Goal: Task Accomplishment & Management: Use online tool/utility

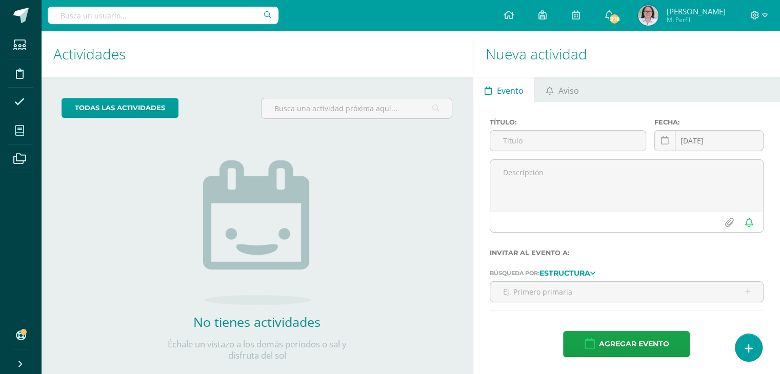
click at [19, 132] on icon at bounding box center [19, 131] width 9 height 10
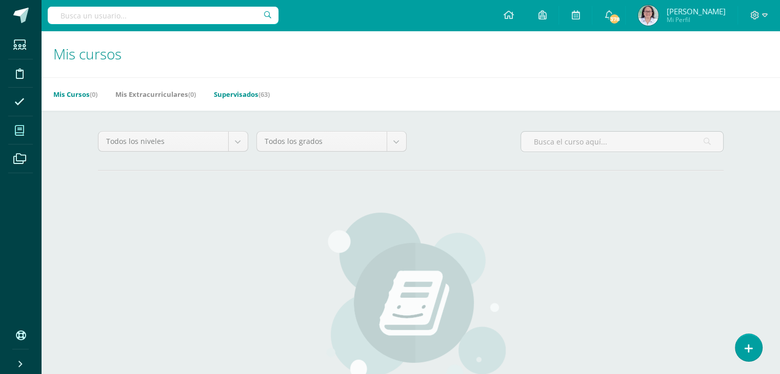
click at [254, 94] on link "Supervisados (63)" at bounding box center [242, 94] width 56 height 16
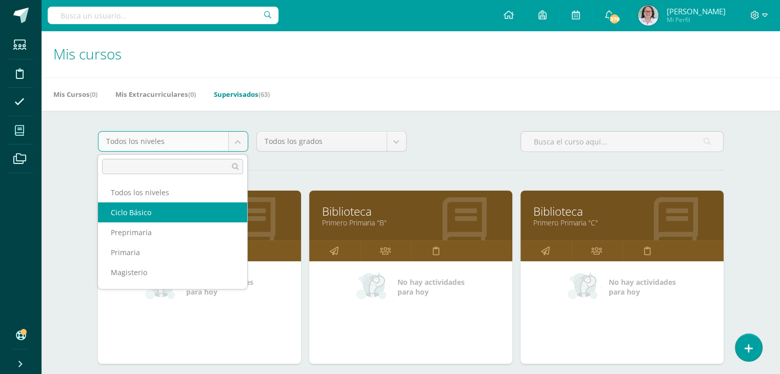
select select "7"
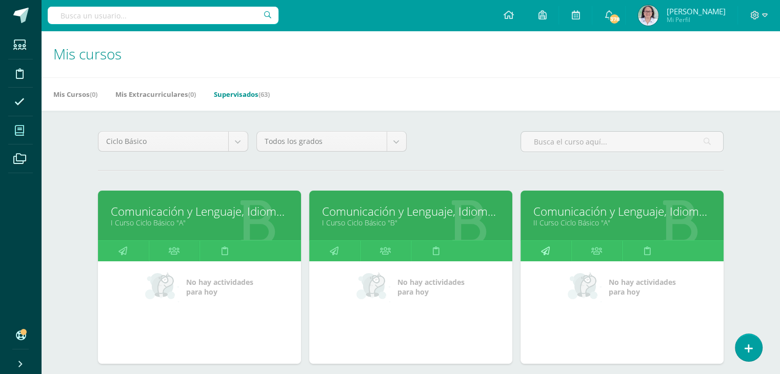
click at [542, 249] on icon at bounding box center [545, 251] width 9 height 20
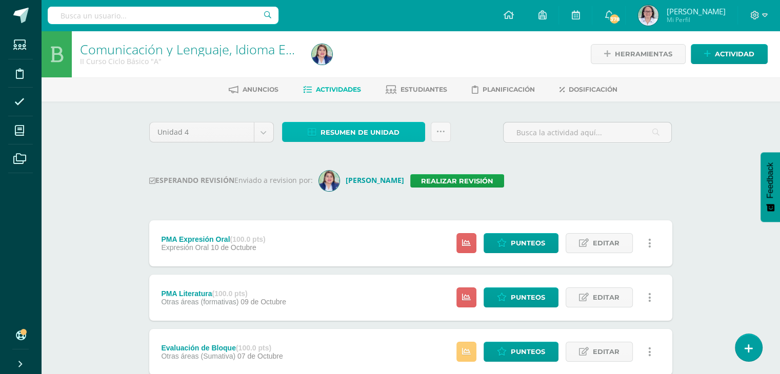
click at [359, 132] on span "Resumen de unidad" at bounding box center [359, 132] width 79 height 19
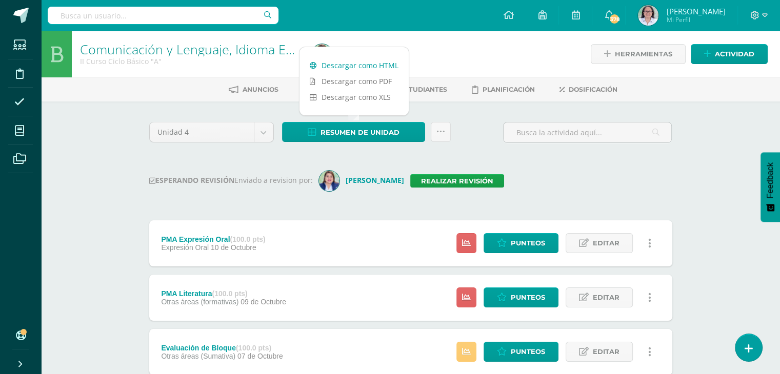
click at [349, 67] on link "Descargar como HTML" at bounding box center [353, 65] width 109 height 16
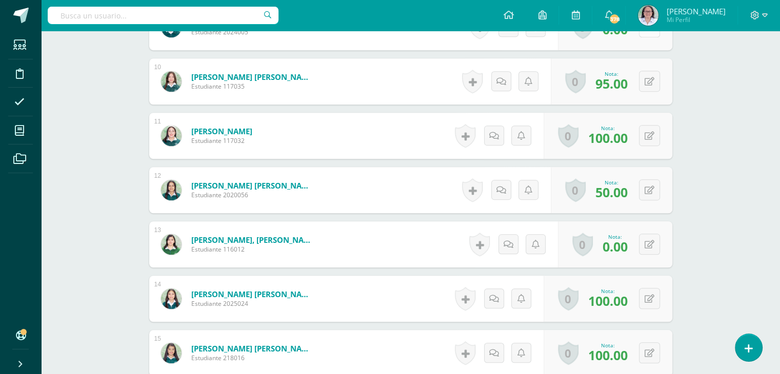
scroll to position [821, 0]
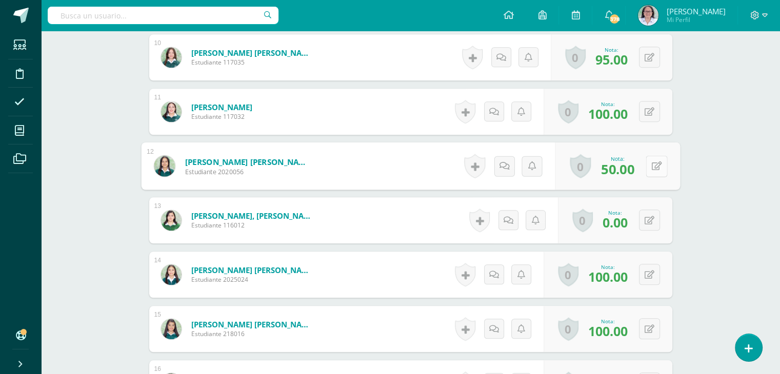
click at [648, 169] on button at bounding box center [656, 166] width 22 height 22
type input "90"
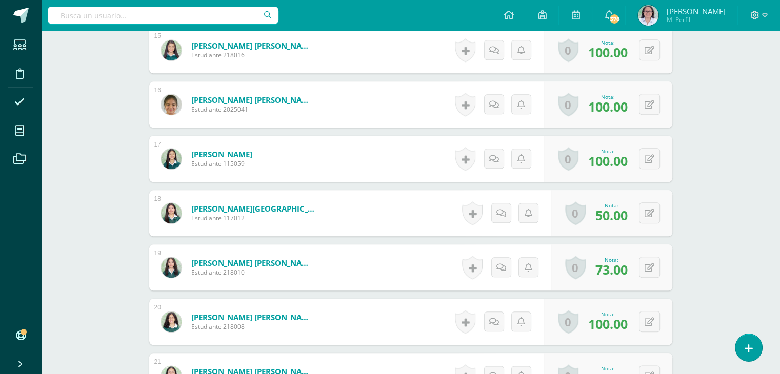
scroll to position [1128, 0]
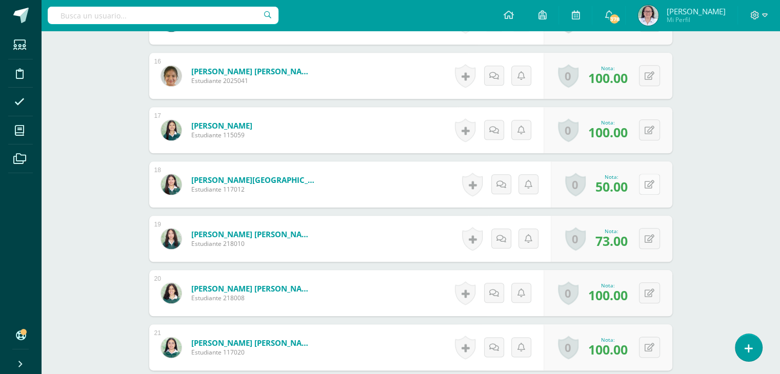
click at [652, 183] on icon at bounding box center [649, 184] width 10 height 9
type input "90"
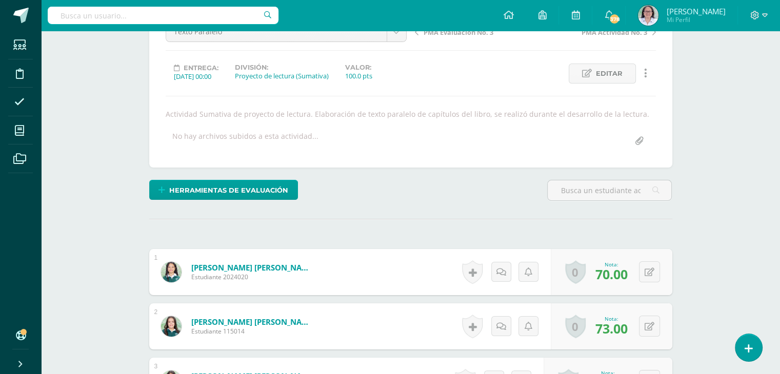
scroll to position [0, 0]
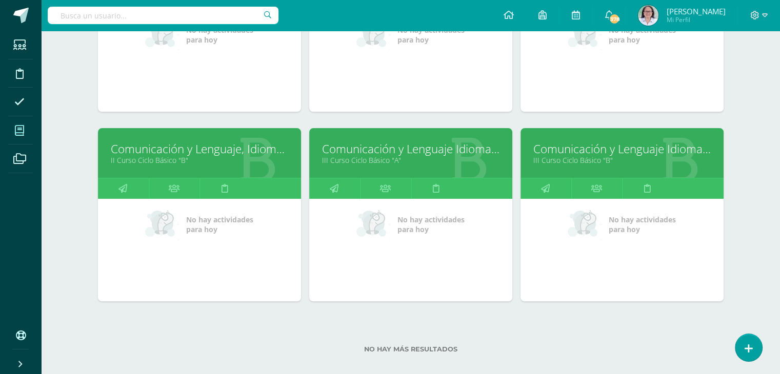
scroll to position [256, 0]
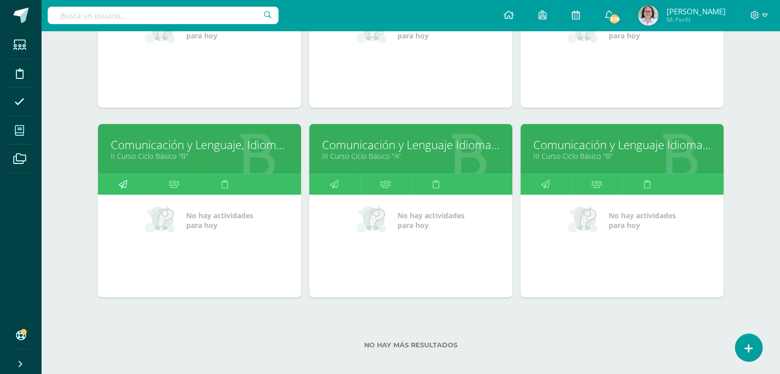
click at [125, 187] on icon at bounding box center [122, 184] width 9 height 20
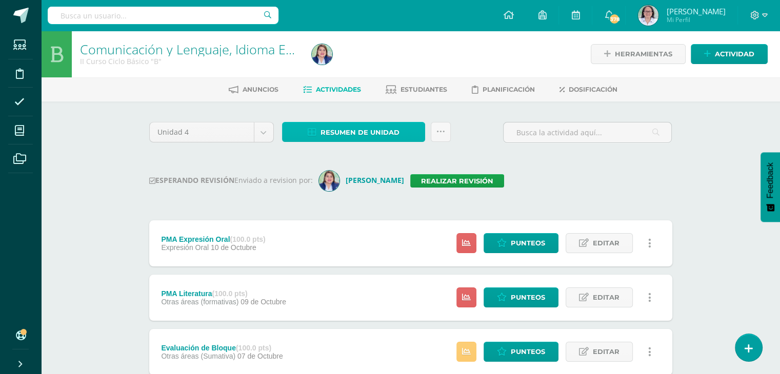
click at [353, 134] on span "Resumen de unidad" at bounding box center [359, 132] width 79 height 19
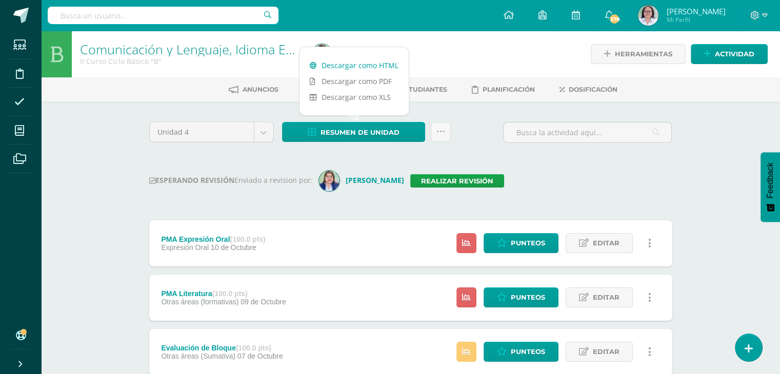
click at [346, 63] on link "Descargar como HTML" at bounding box center [353, 65] width 109 height 16
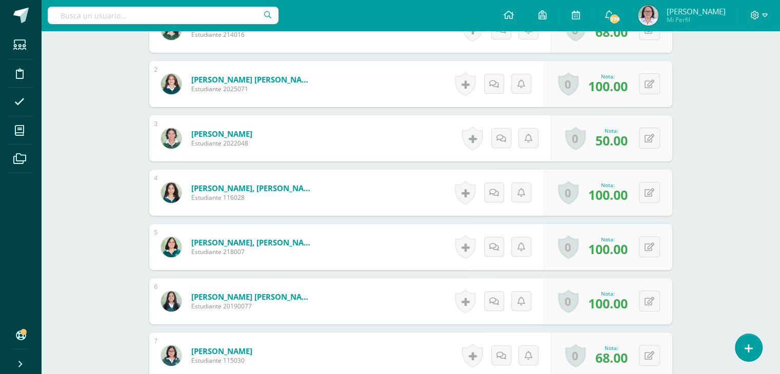
scroll to position [360, 0]
click at [652, 142] on button at bounding box center [649, 137] width 21 height 21
type input "90"
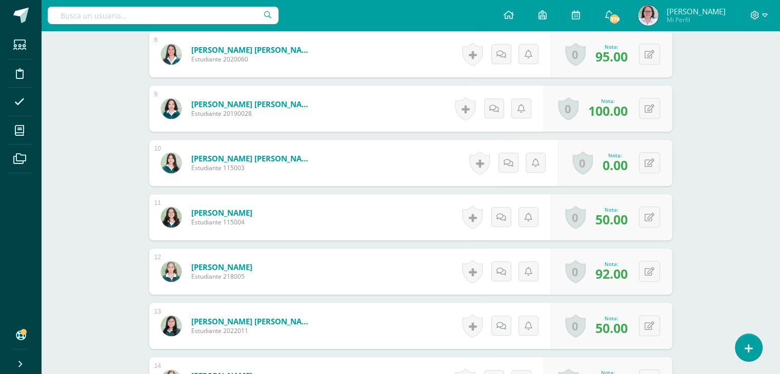
scroll to position [719, 0]
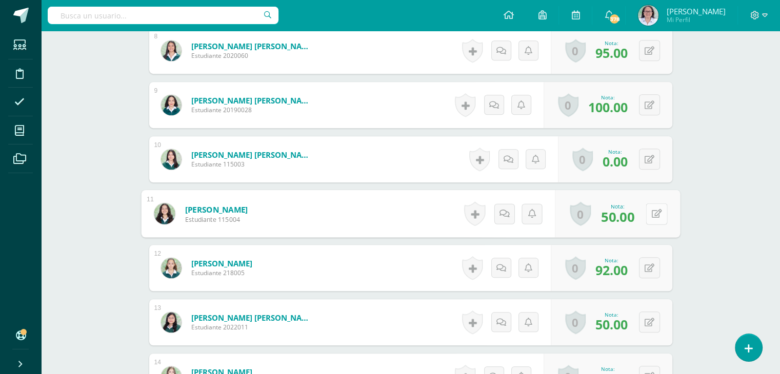
click at [649, 214] on button at bounding box center [656, 214] width 22 height 22
type input "90"
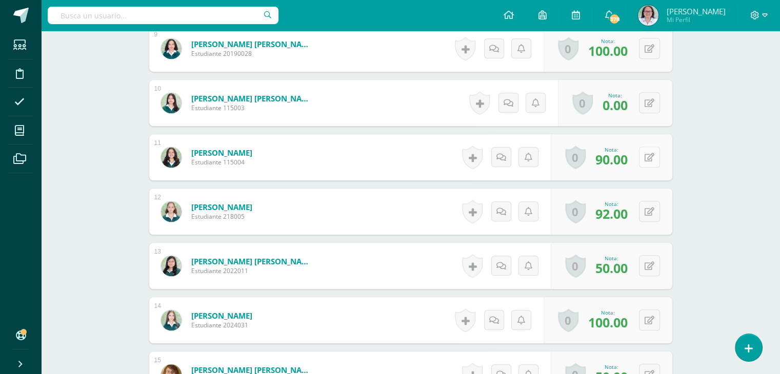
scroll to position [821, 0]
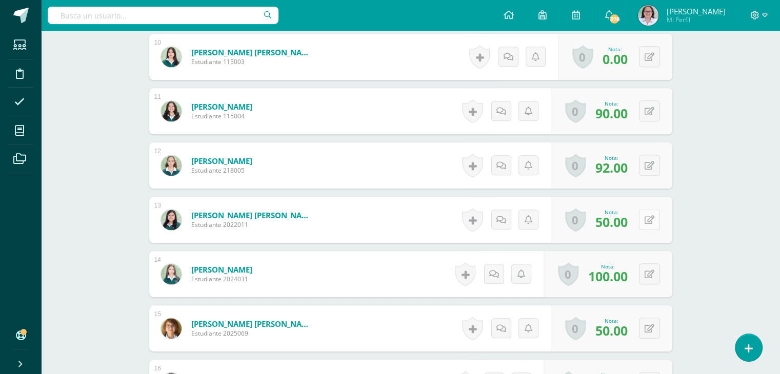
click at [647, 222] on button at bounding box center [649, 219] width 21 height 21
type input "90"
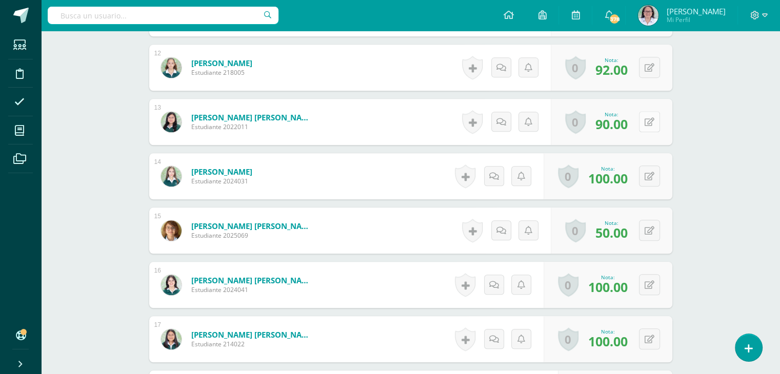
scroll to position [924, 0]
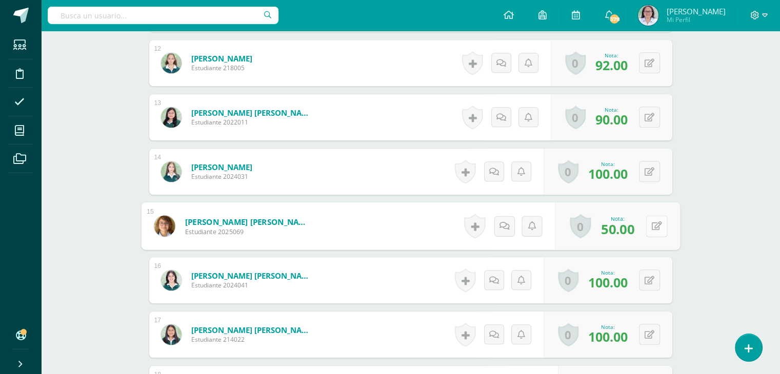
click at [649, 231] on button at bounding box center [656, 226] width 22 height 22
type input "90"
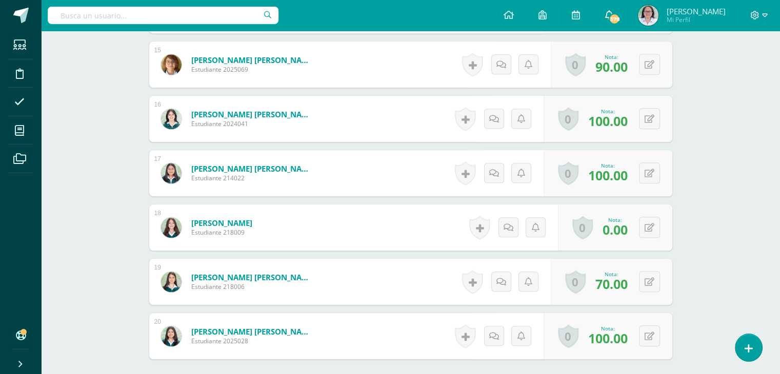
scroll to position [1085, 0]
